Goal: Transaction & Acquisition: Subscribe to service/newsletter

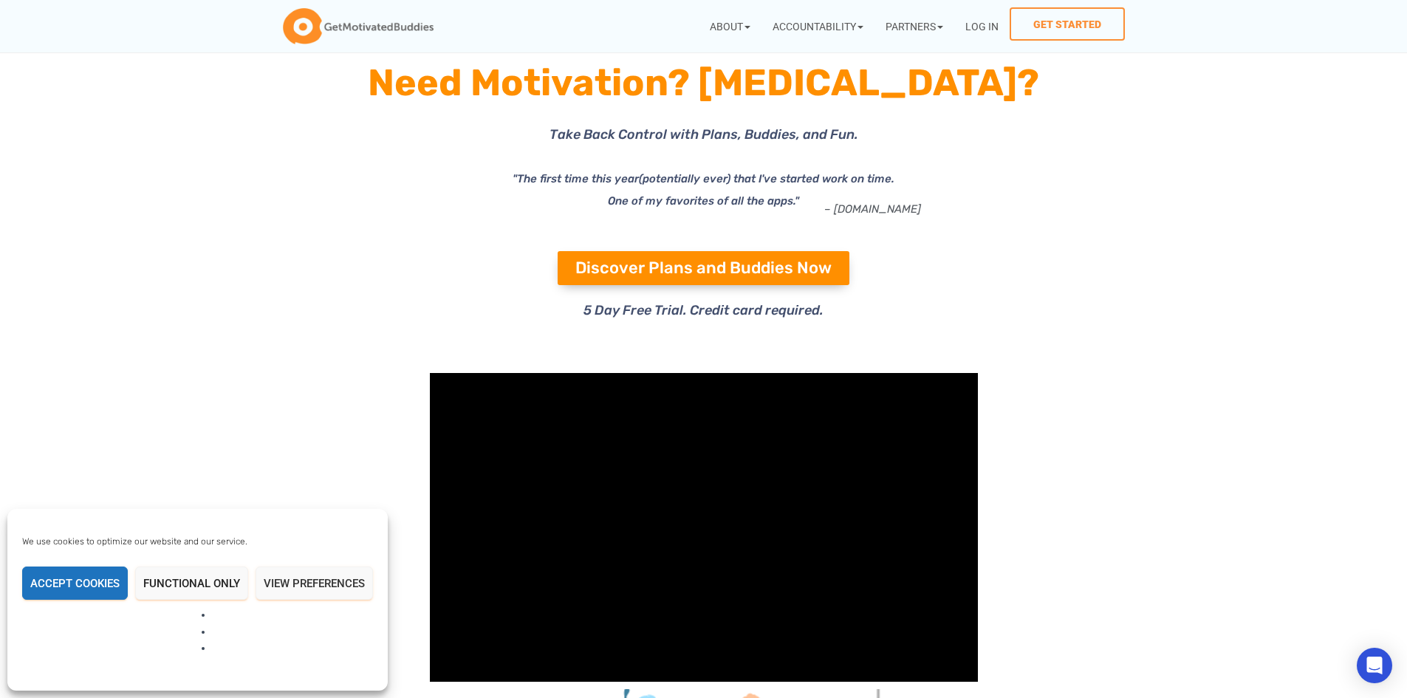
scroll to position [74, 0]
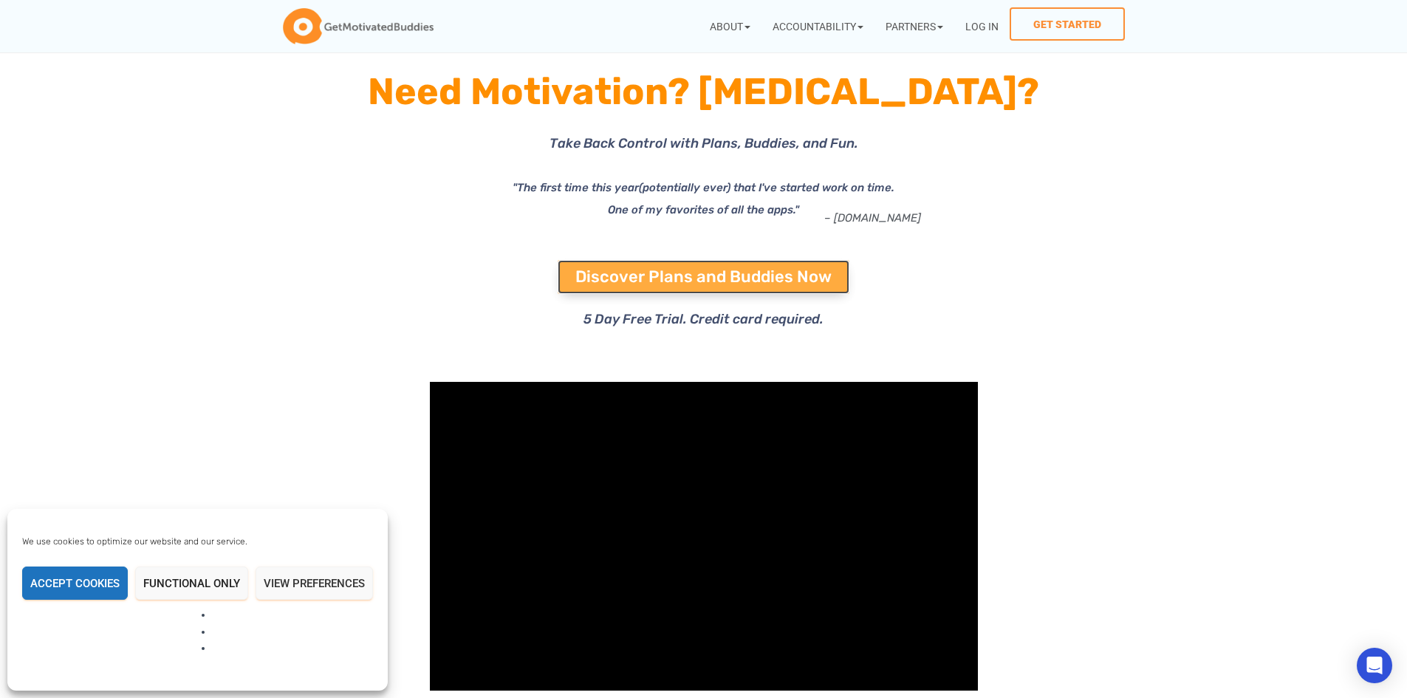
click at [702, 269] on span "Discover Plans and Buddies Now" at bounding box center [703, 277] width 256 height 16
click at [637, 279] on span "Discover Plans and Buddies Now" at bounding box center [703, 277] width 256 height 16
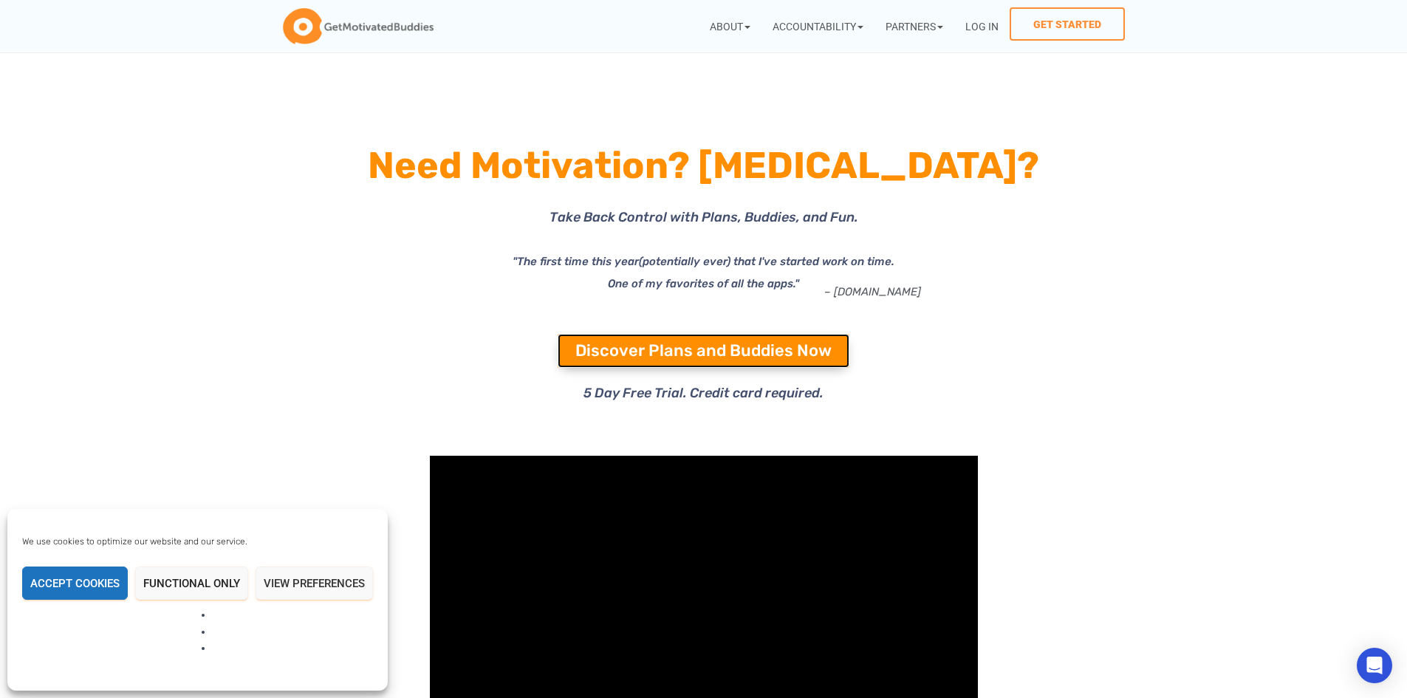
click at [656, 343] on span "Discover Plans and Buddies Now" at bounding box center [703, 351] width 256 height 16
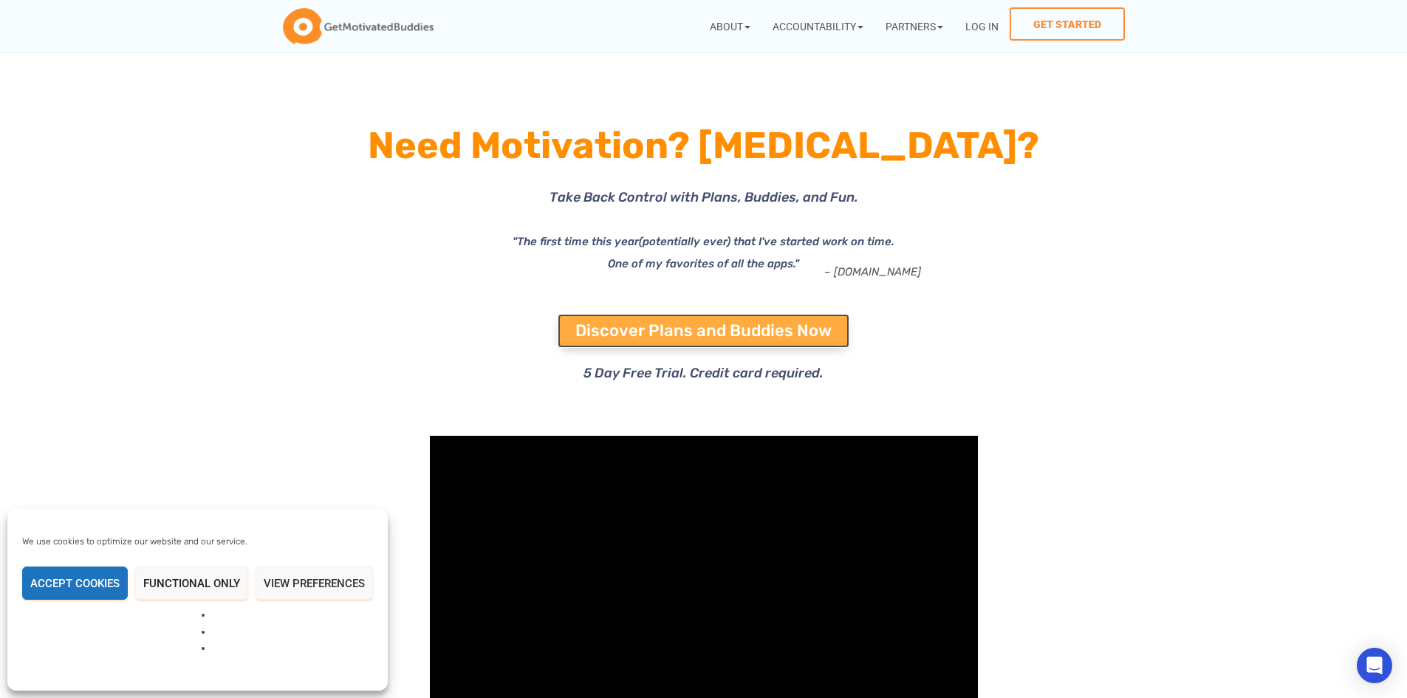
scroll to position [74, 0]
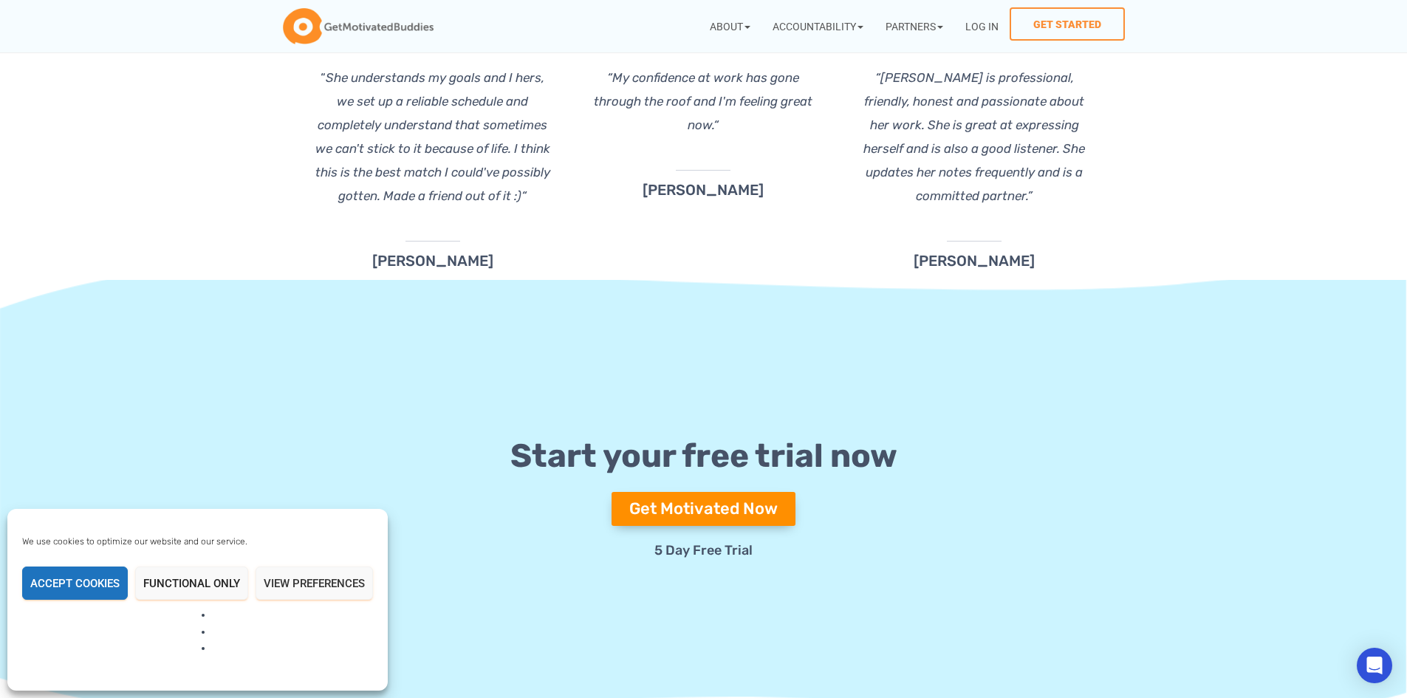
scroll to position [5304, 0]
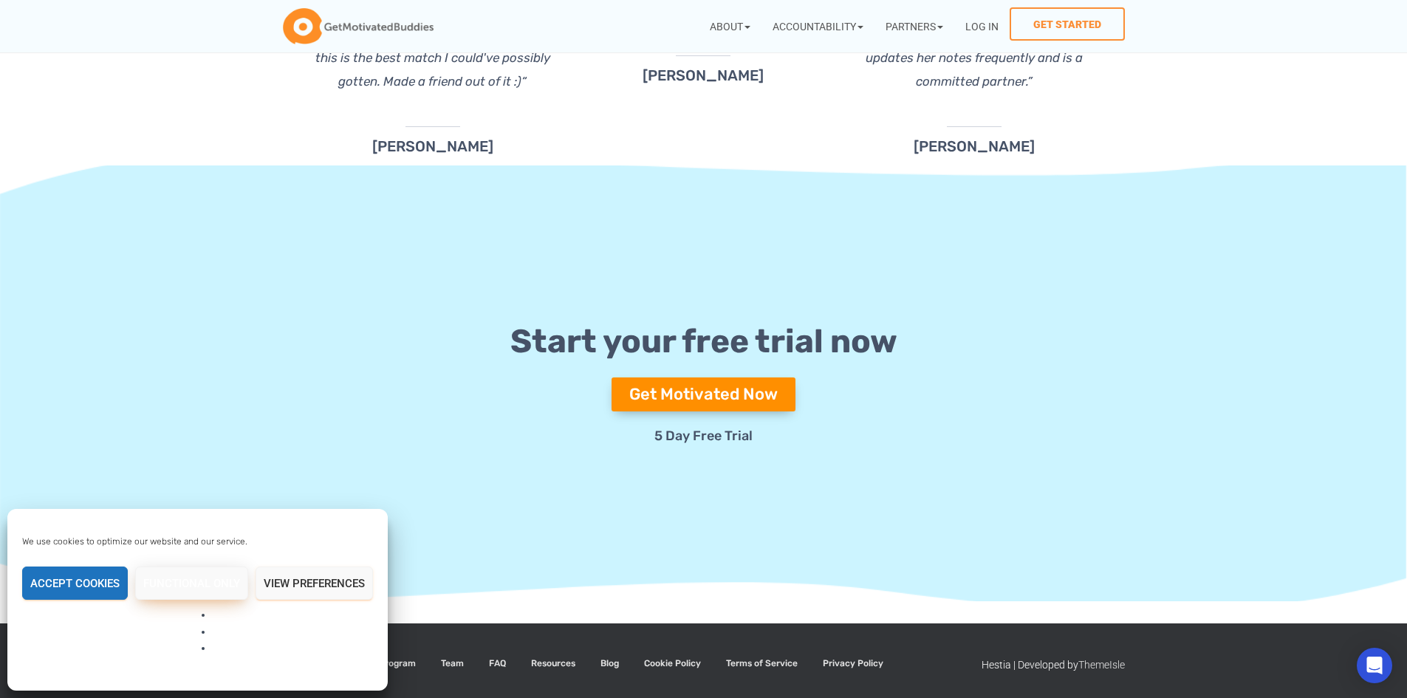
click at [191, 600] on button "Functional only" at bounding box center [191, 582] width 113 height 33
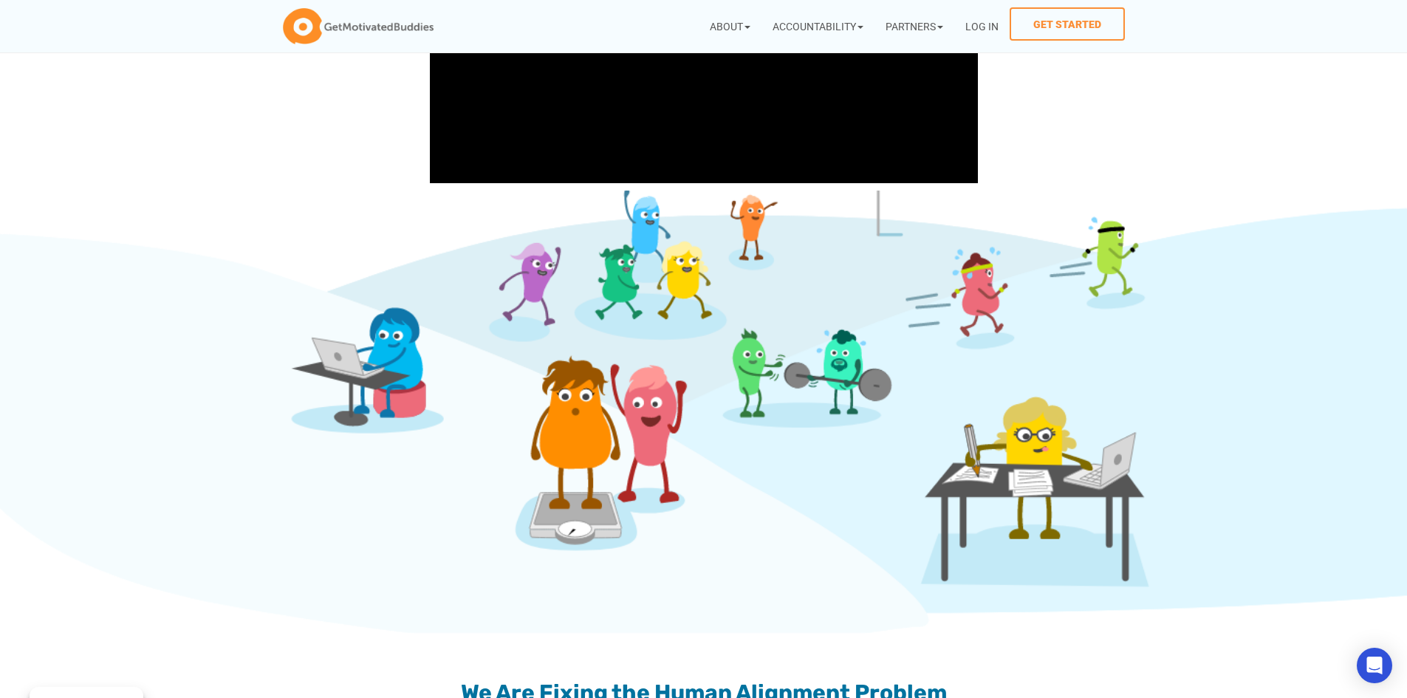
scroll to position [0, 0]
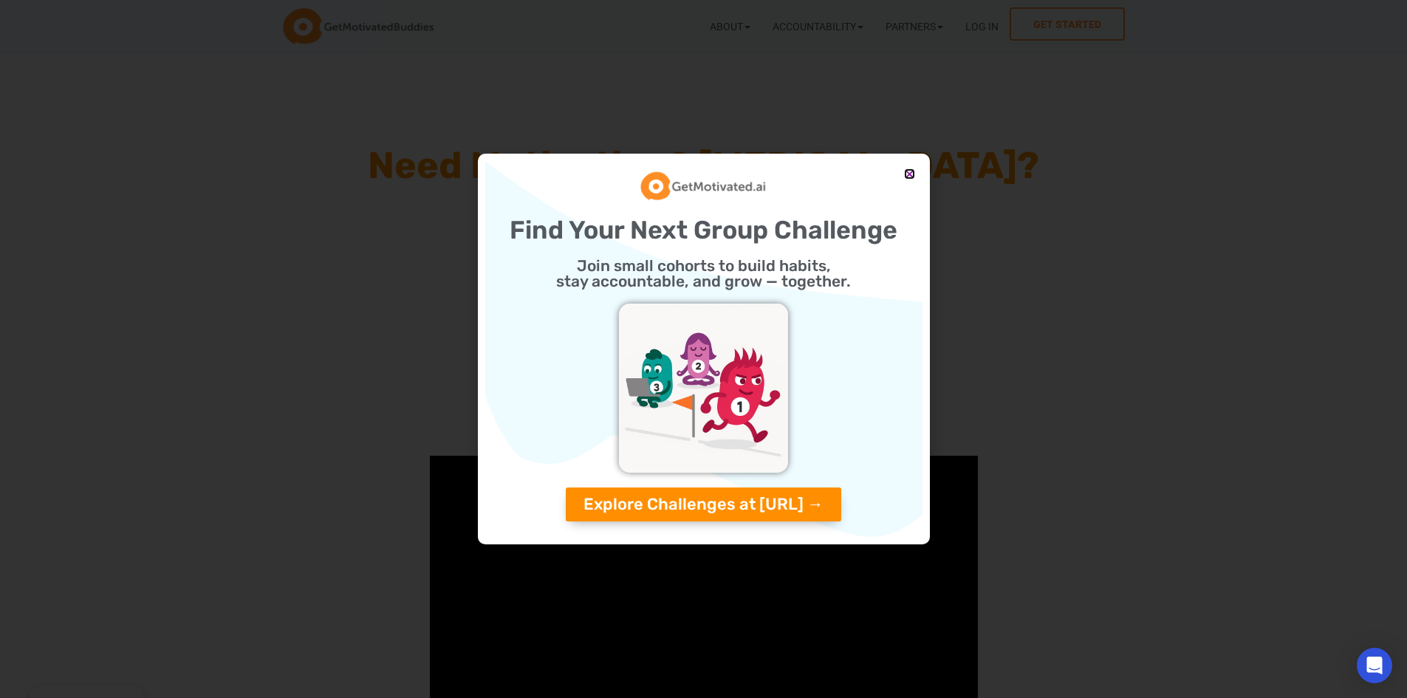
drag, startPoint x: 909, startPoint y: 176, endPoint x: 903, endPoint y: 161, distance: 15.9
click at [910, 174] on icon "Close" at bounding box center [909, 173] width 11 height 11
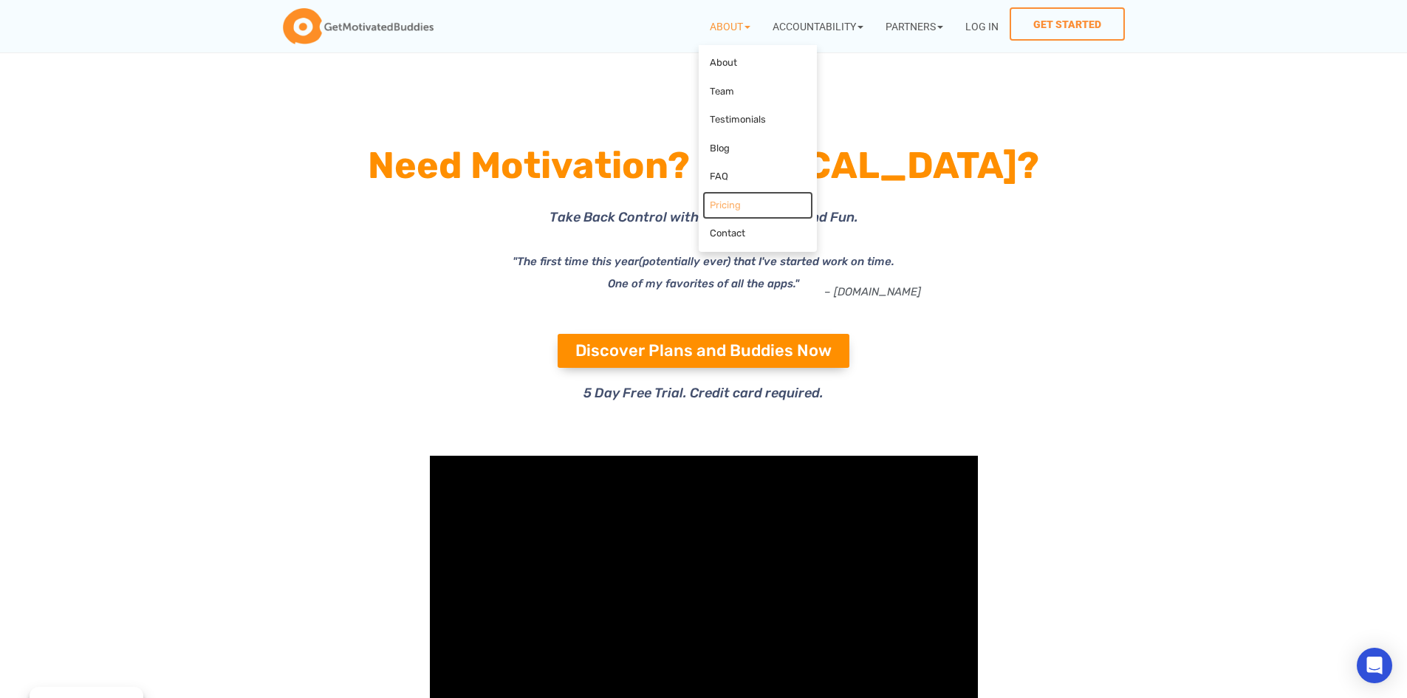
click at [727, 205] on link "Pricing" at bounding box center [757, 205] width 111 height 29
